Goal: Complete application form

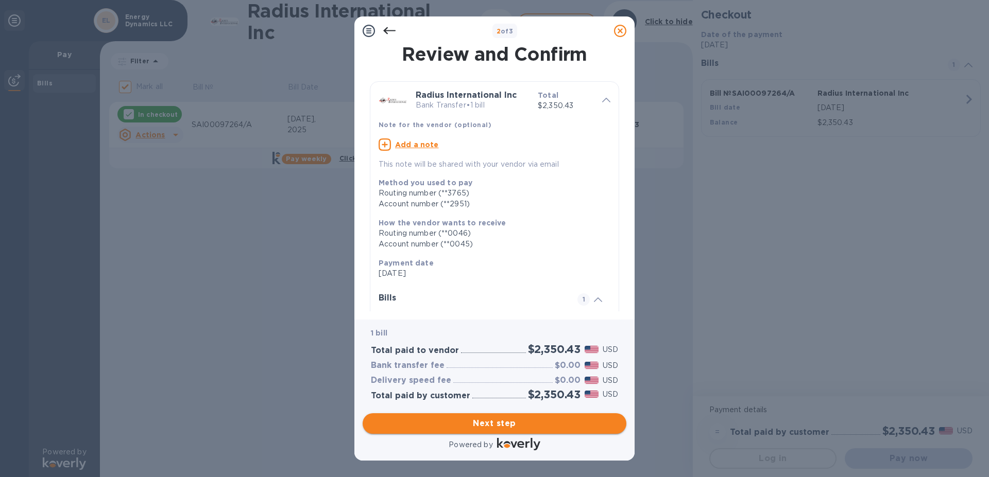
click at [491, 418] on span "Next step" at bounding box center [494, 424] width 247 height 12
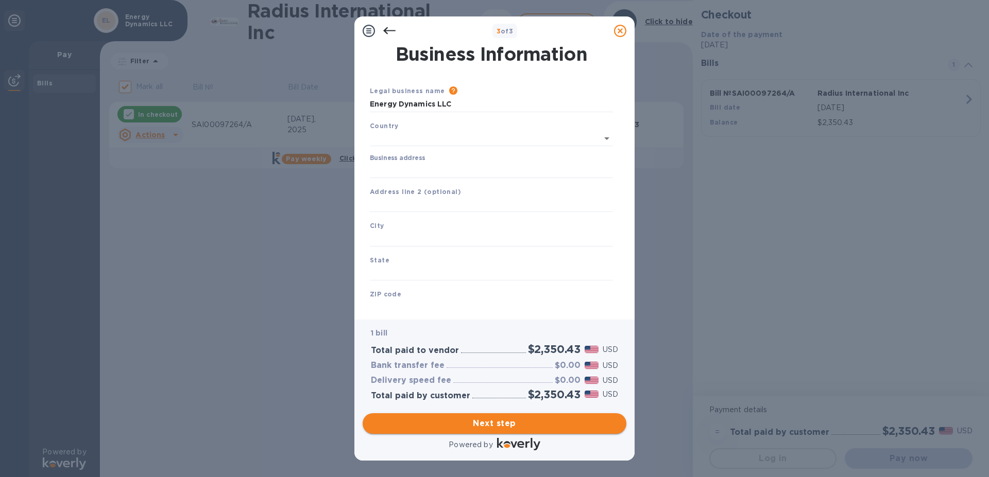
type input "[GEOGRAPHIC_DATA]"
click at [398, 167] on input "Business address" at bounding box center [491, 168] width 243 height 15
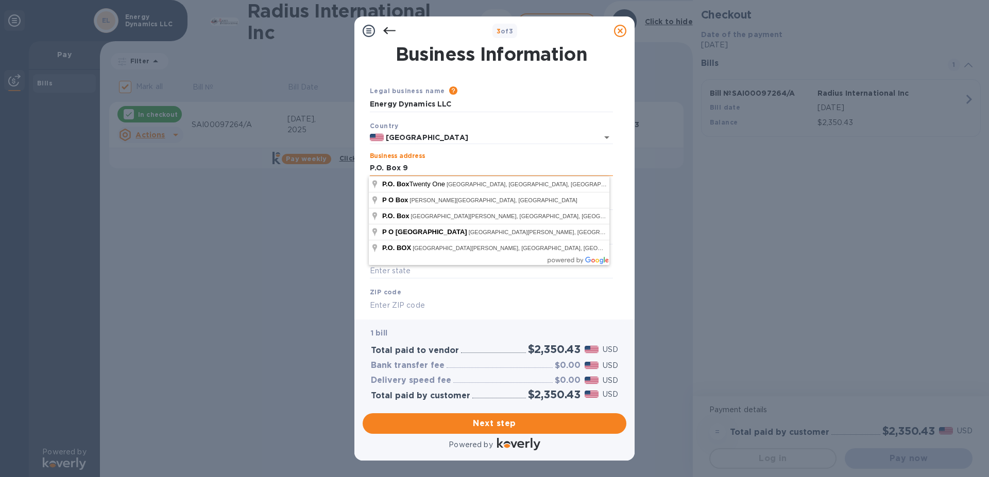
type input "P.O. Box 90"
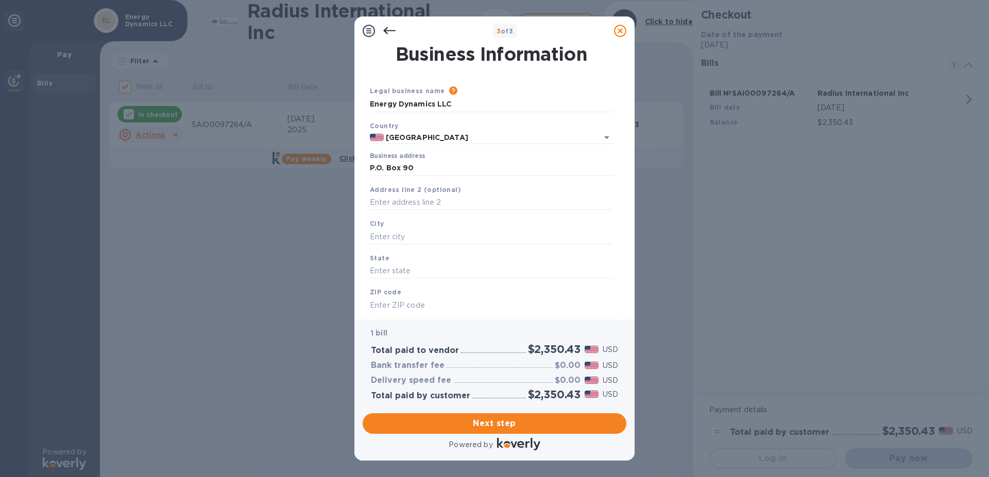
click at [233, 208] on div "3 of 3 Business Information Legal business name Please provide the legal name t…" at bounding box center [494, 238] width 989 height 477
click at [389, 237] on input "text" at bounding box center [491, 236] width 243 height 15
type input "[GEOGRAPHIC_DATA]"
click at [212, 235] on div "3 of 3 Business Information Legal business name Please provide the legal name t…" at bounding box center [494, 238] width 989 height 477
click at [400, 273] on input "text" at bounding box center [491, 271] width 243 height 15
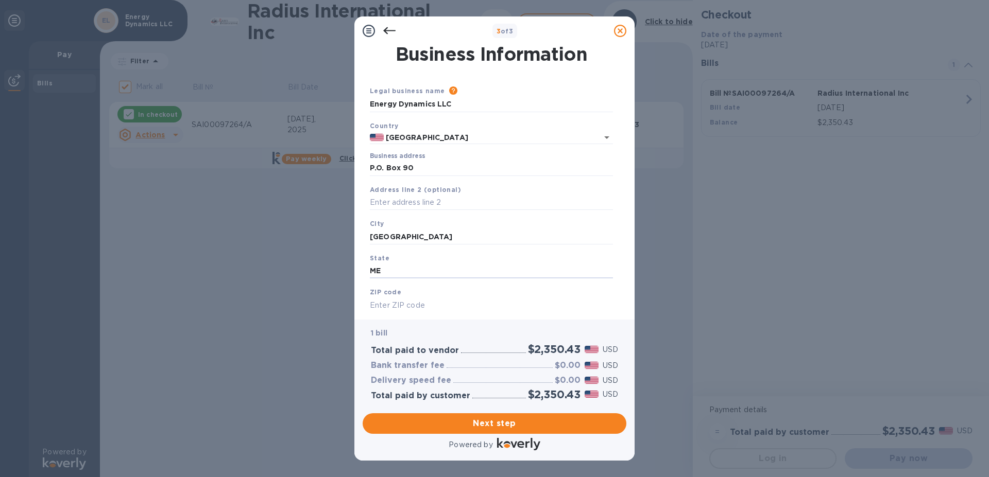
type input "ME"
click at [411, 295] on div "ZIP code" at bounding box center [491, 300] width 251 height 35
drag, startPoint x: 370, startPoint y: 282, endPoint x: 372, endPoint y: 303, distance: 21.2
click at [370, 284] on div "Legal business name Please provide the legal name that appears on your SS-4 for…" at bounding box center [491, 203] width 251 height 244
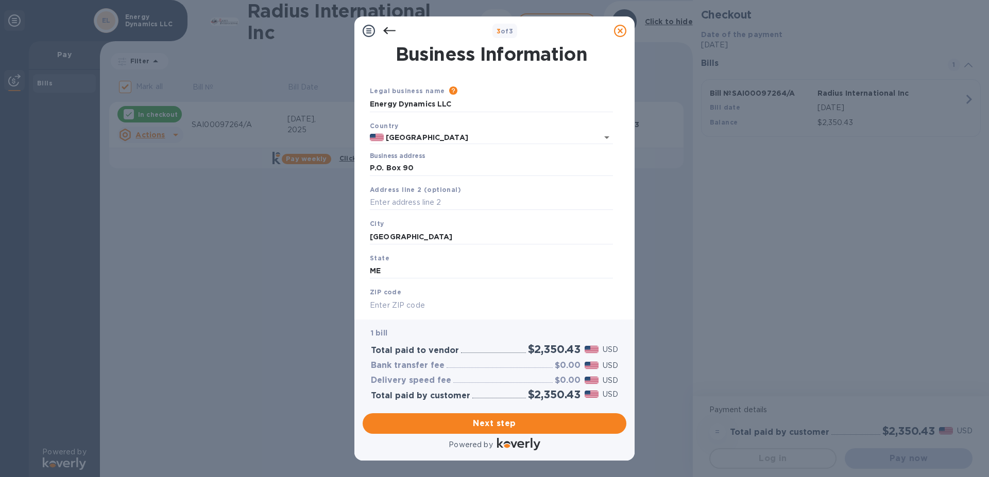
click at [373, 291] on b "ZIP code" at bounding box center [385, 292] width 31 height 8
click at [371, 295] on b "ZIP code" at bounding box center [385, 292] width 31 height 8
click at [372, 287] on div "ZIP code" at bounding box center [491, 300] width 251 height 35
click at [404, 291] on div "ZIP code" at bounding box center [491, 300] width 251 height 35
click at [443, 287] on div "ZIP code" at bounding box center [491, 300] width 251 height 35
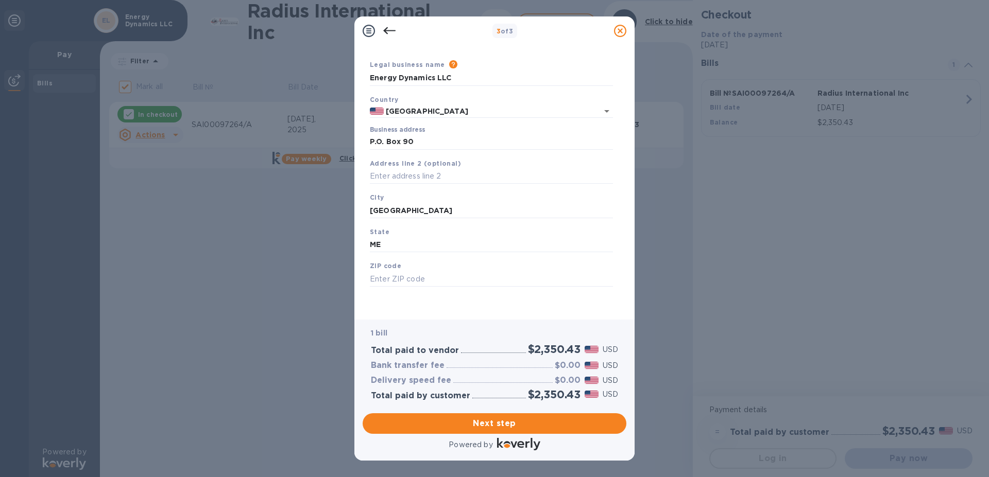
scroll to position [38, 0]
click at [387, 271] on input "text" at bounding box center [491, 278] width 243 height 15
type input "04579"
click at [370, 291] on div "Save" at bounding box center [491, 295] width 251 height 8
click at [494, 418] on span "Next step" at bounding box center [494, 424] width 247 height 12
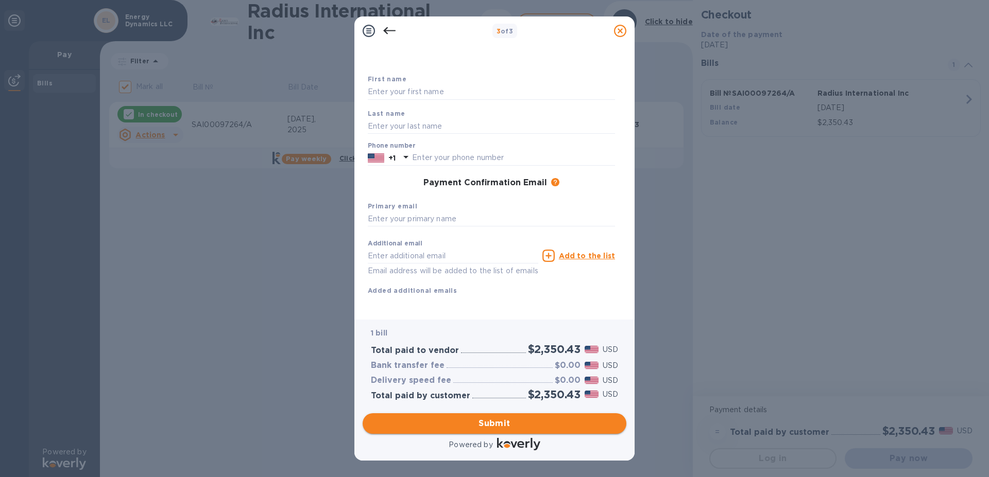
click at [484, 421] on span "Submit" at bounding box center [494, 424] width 247 height 12
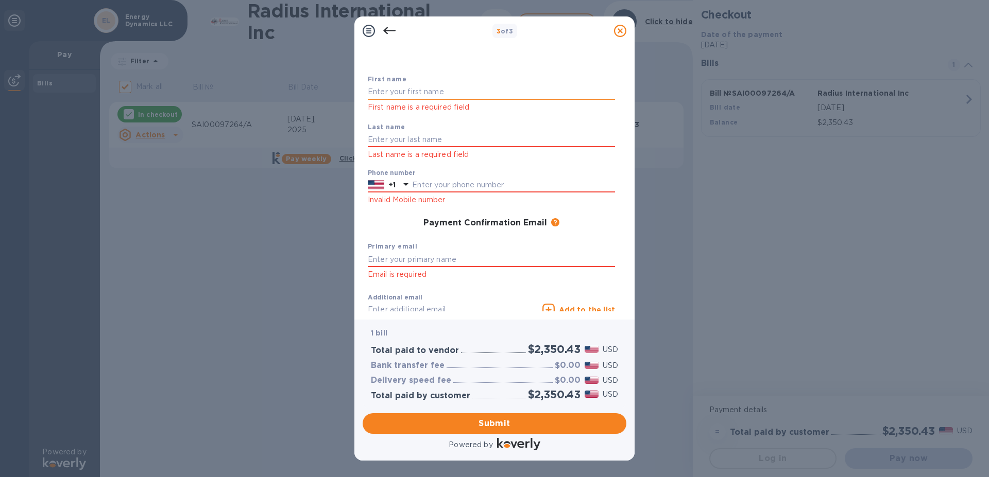
click at [408, 91] on input "text" at bounding box center [491, 91] width 247 height 15
type input "[PERSON_NAME]"
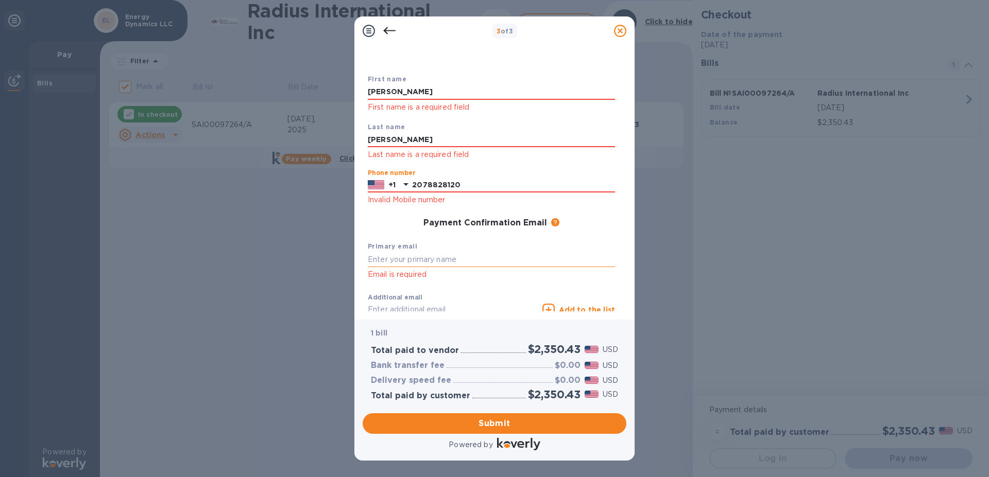
type input "2078828120"
click at [383, 253] on input "text" at bounding box center [491, 259] width 247 height 15
type input "[EMAIL_ADDRESS][DOMAIN_NAME]"
click at [388, 305] on input "text" at bounding box center [453, 309] width 170 height 15
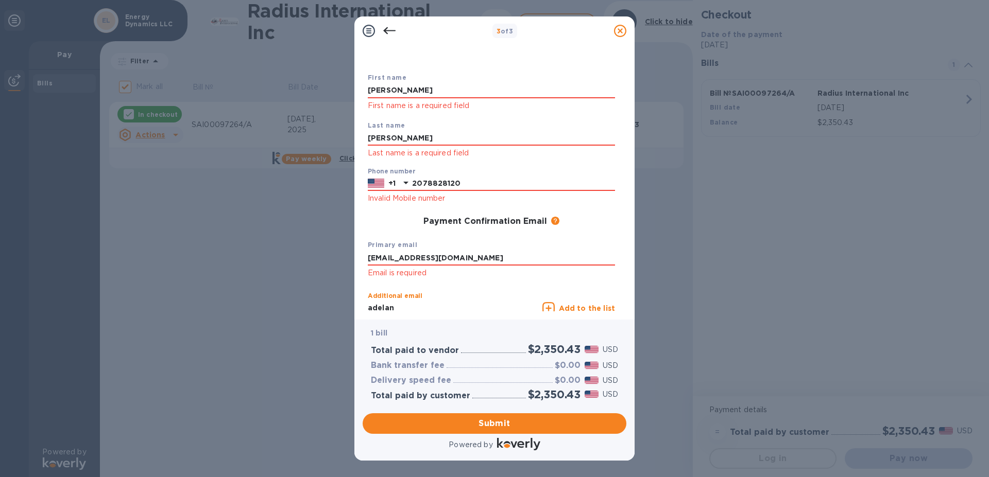
type input "adelan"
type input "ENERGY"
type input "DYNAMICS"
type input "[EMAIL_ADDRESS][DOMAIN_NAME]"
click at [433, 419] on span "Submit" at bounding box center [494, 424] width 247 height 12
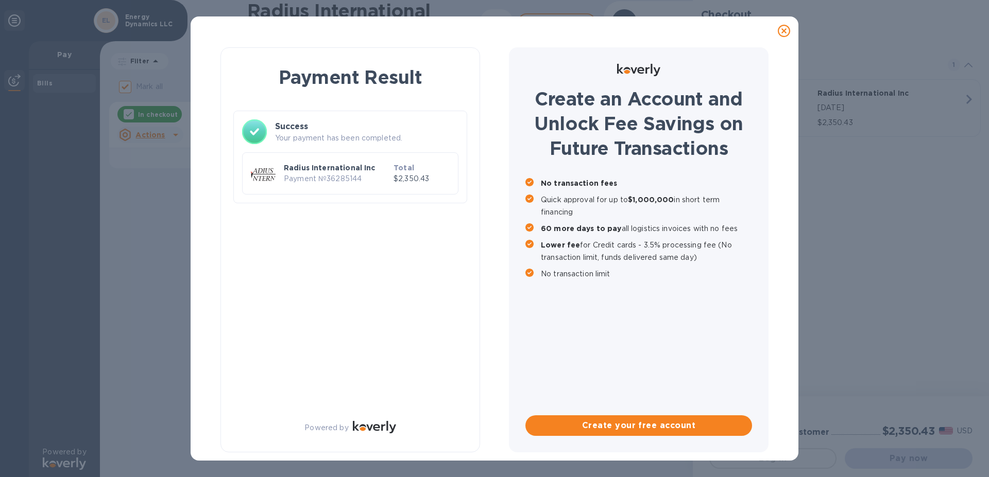
checkbox input "false"
